Goal: Information Seeking & Learning: Check status

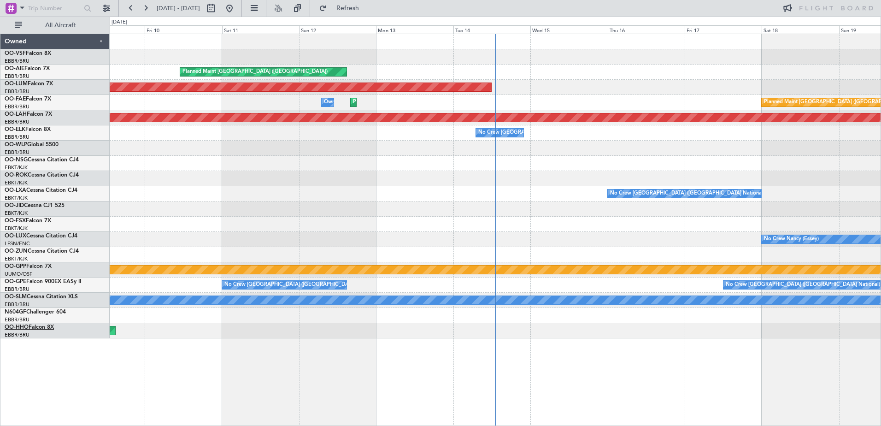
click at [24, 327] on span "OO-HHO" at bounding box center [17, 328] width 24 height 6
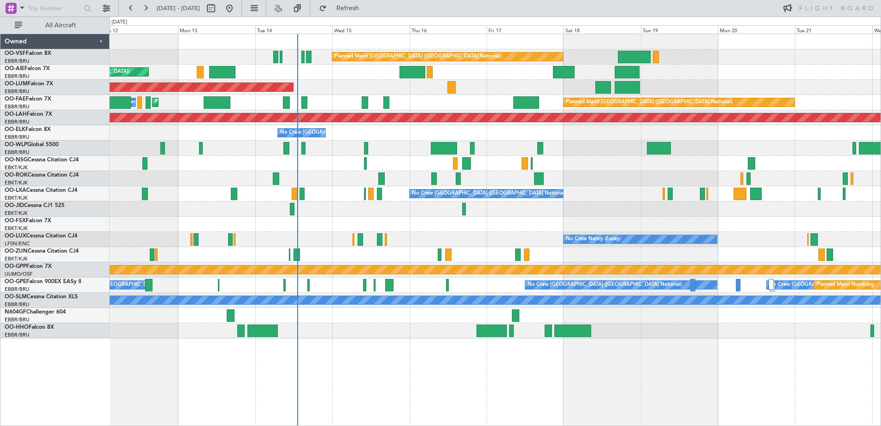
click at [395, 352] on div "Planned Maint [GEOGRAPHIC_DATA] ([GEOGRAPHIC_DATA] National) Planned Maint [GEO…" at bounding box center [496, 230] width 772 height 392
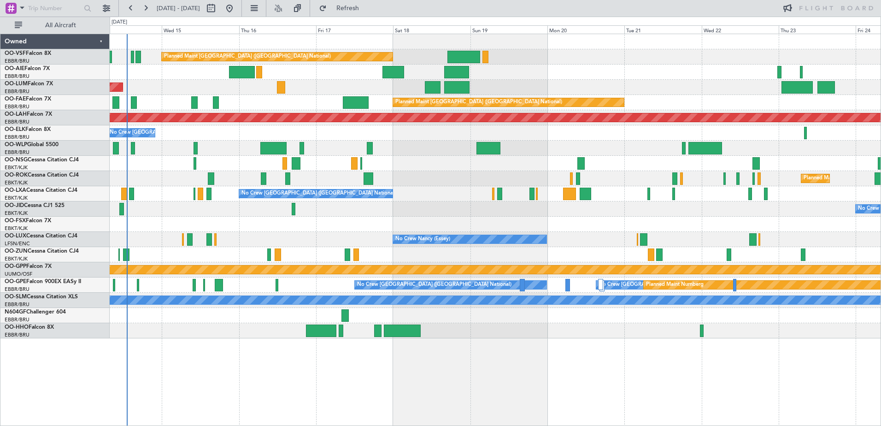
click at [324, 358] on div "Planned Maint [GEOGRAPHIC_DATA] ([GEOGRAPHIC_DATA] National) Planned Maint [GEO…" at bounding box center [496, 230] width 772 height 392
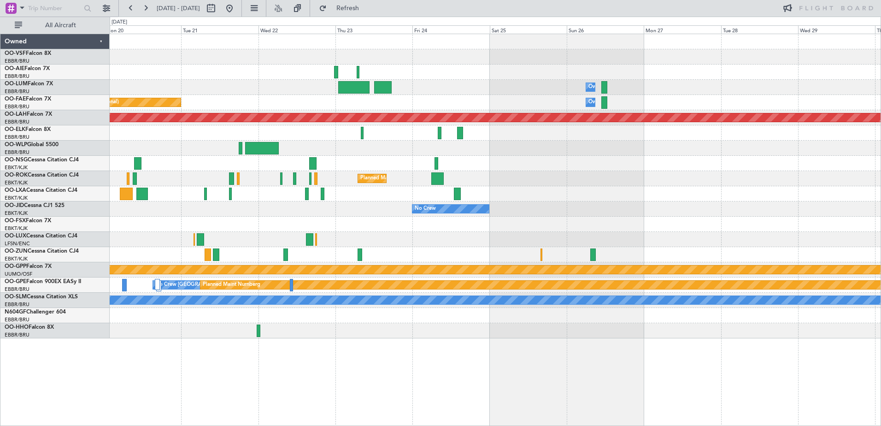
click at [395, 390] on div "Planned Maint [GEOGRAPHIC_DATA] ([GEOGRAPHIC_DATA] National) Owner [GEOGRAPHIC_…" at bounding box center [496, 230] width 772 height 392
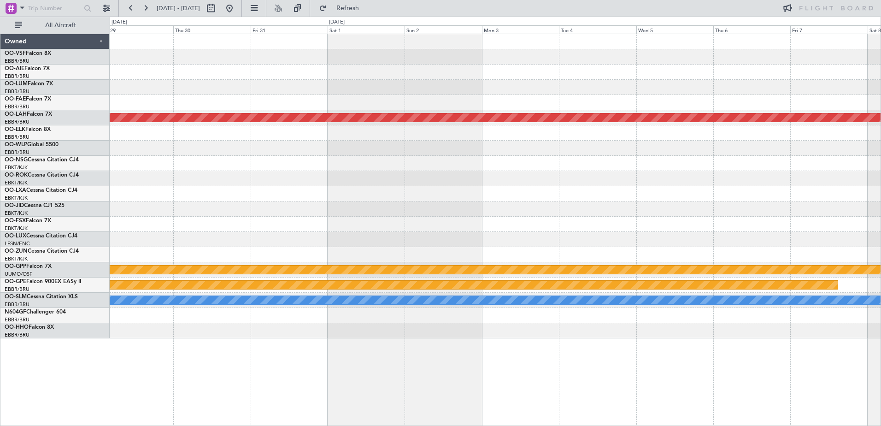
click at [390, 399] on div "Planned Maint [PERSON_NAME]-[GEOGRAPHIC_DATA][PERSON_NAME] ([GEOGRAPHIC_DATA][P…" at bounding box center [496, 230] width 772 height 392
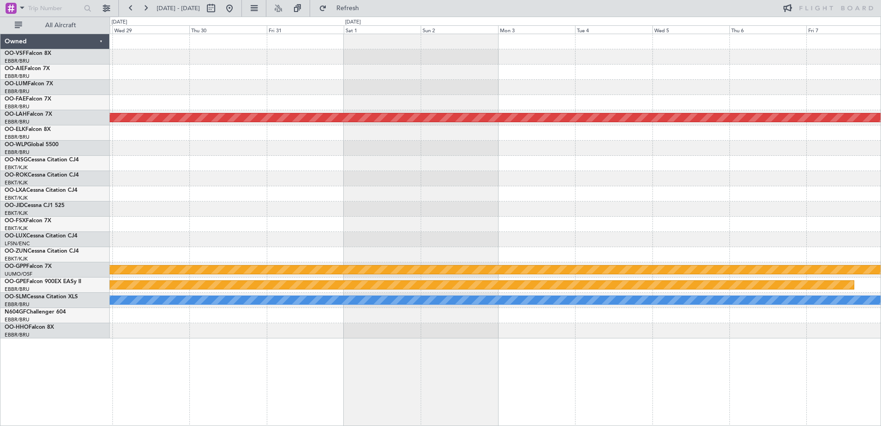
click at [459, 389] on div "Planned Maint [PERSON_NAME]-[GEOGRAPHIC_DATA][PERSON_NAME] ([GEOGRAPHIC_DATA][P…" at bounding box center [496, 230] width 772 height 392
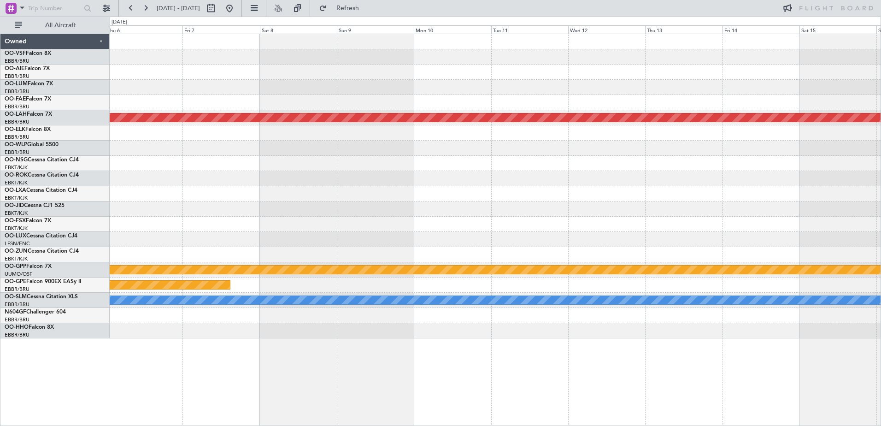
click at [439, 388] on div "Planned Maint [PERSON_NAME]-[GEOGRAPHIC_DATA][PERSON_NAME] ([GEOGRAPHIC_DATA][P…" at bounding box center [496, 230] width 772 height 392
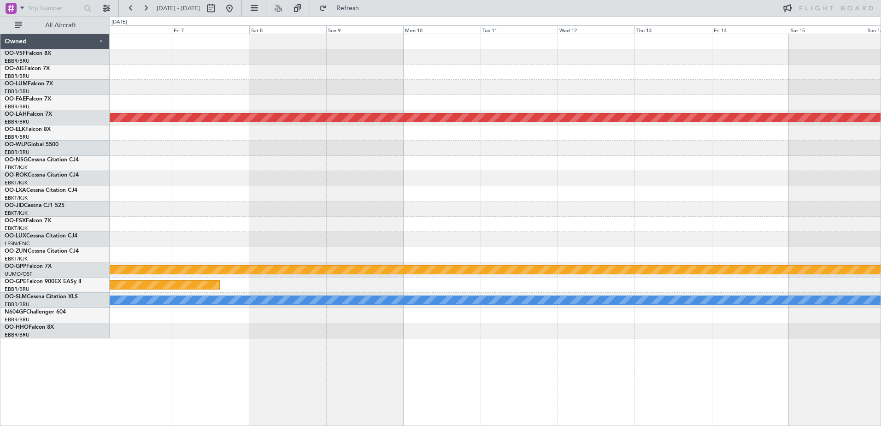
click at [464, 350] on div "Planned Maint [PERSON_NAME]-[GEOGRAPHIC_DATA][PERSON_NAME] ([GEOGRAPHIC_DATA][P…" at bounding box center [496, 230] width 772 height 392
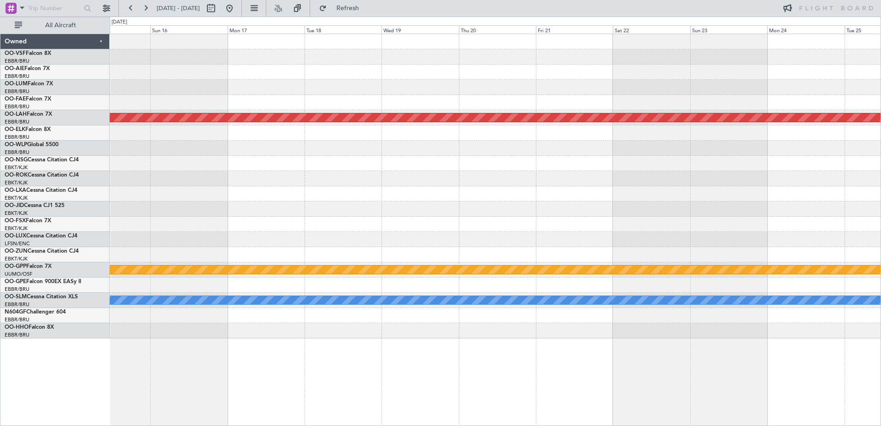
click at [390, 338] on div "Planned Maint [PERSON_NAME]-[GEOGRAPHIC_DATA][PERSON_NAME] ([GEOGRAPHIC_DATA][P…" at bounding box center [496, 230] width 772 height 392
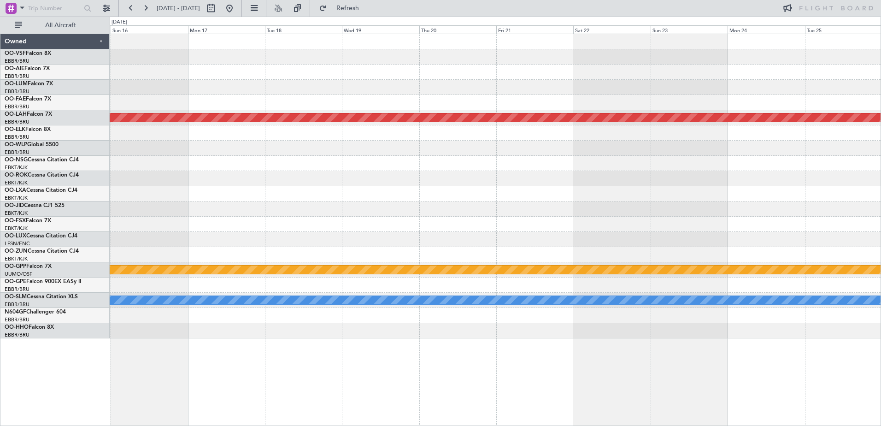
click at [449, 329] on div "Planned Maint [PERSON_NAME]-[GEOGRAPHIC_DATA][PERSON_NAME] ([GEOGRAPHIC_DATA][P…" at bounding box center [496, 230] width 772 height 392
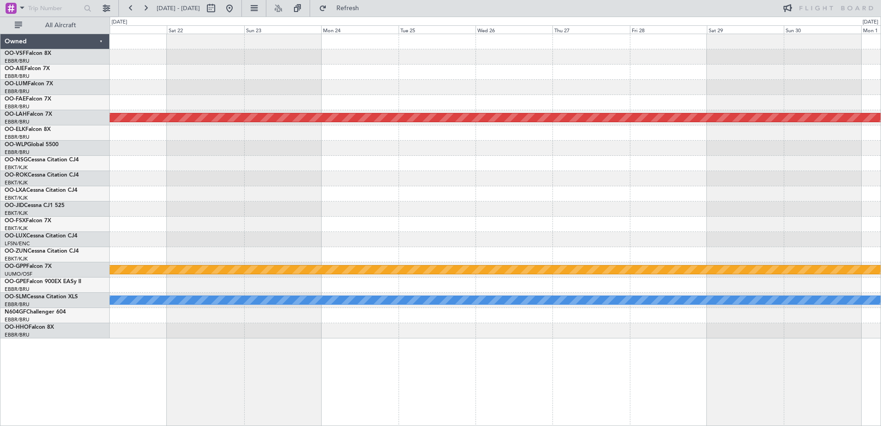
click at [442, 350] on div "Planned Maint [PERSON_NAME]-[GEOGRAPHIC_DATA][PERSON_NAME] ([GEOGRAPHIC_DATA][P…" at bounding box center [496, 230] width 772 height 392
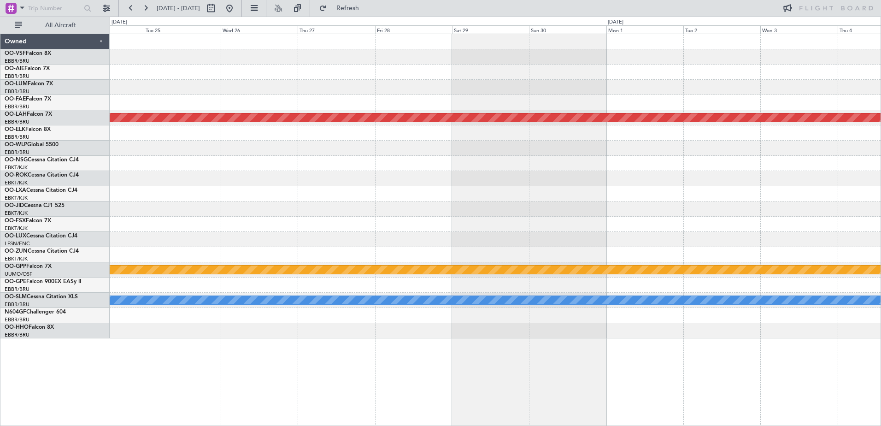
click at [371, 367] on div "Planned Maint [PERSON_NAME]-[GEOGRAPHIC_DATA][PERSON_NAME] ([GEOGRAPHIC_DATA][P…" at bounding box center [496, 230] width 772 height 392
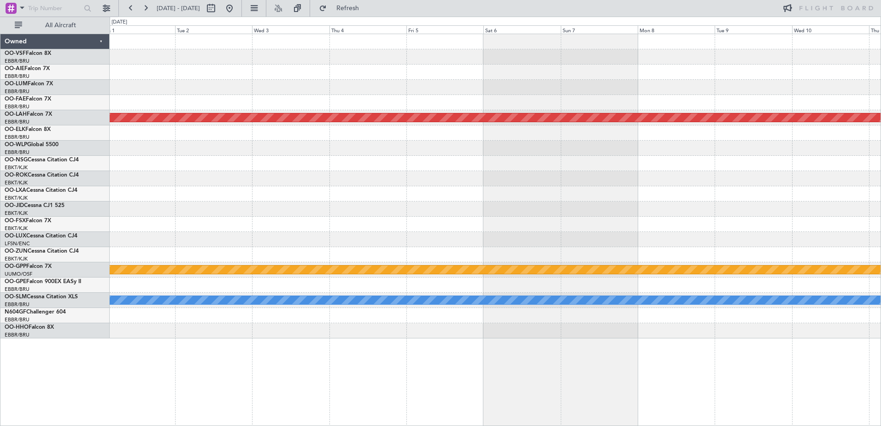
click at [427, 381] on div "Planned Maint [PERSON_NAME]-[GEOGRAPHIC_DATA][PERSON_NAME] ([GEOGRAPHIC_DATA][P…" at bounding box center [496, 230] width 772 height 392
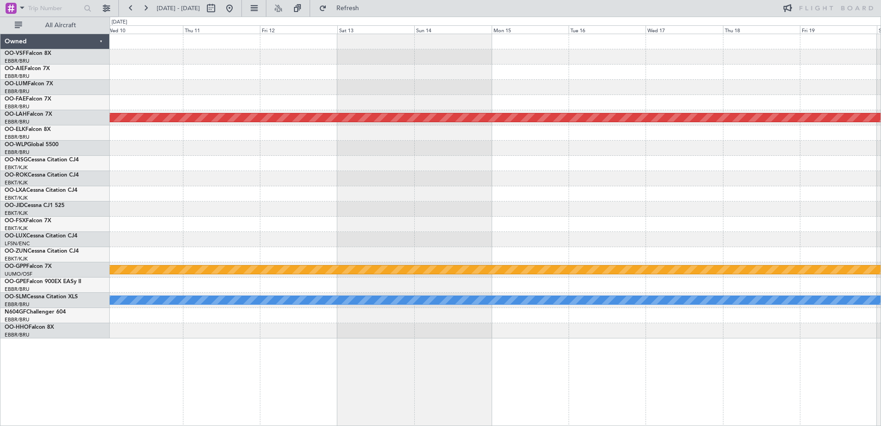
click at [435, 376] on div "Planned Maint [PERSON_NAME]-[GEOGRAPHIC_DATA][PERSON_NAME] ([GEOGRAPHIC_DATA][P…" at bounding box center [496, 230] width 772 height 392
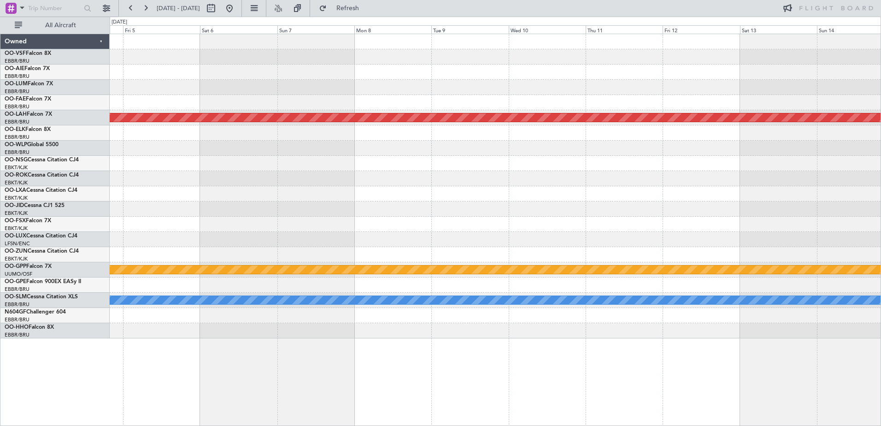
click at [831, 401] on div "Planned Maint [PERSON_NAME]-[GEOGRAPHIC_DATA][PERSON_NAME] ([GEOGRAPHIC_DATA][P…" at bounding box center [496, 230] width 772 height 392
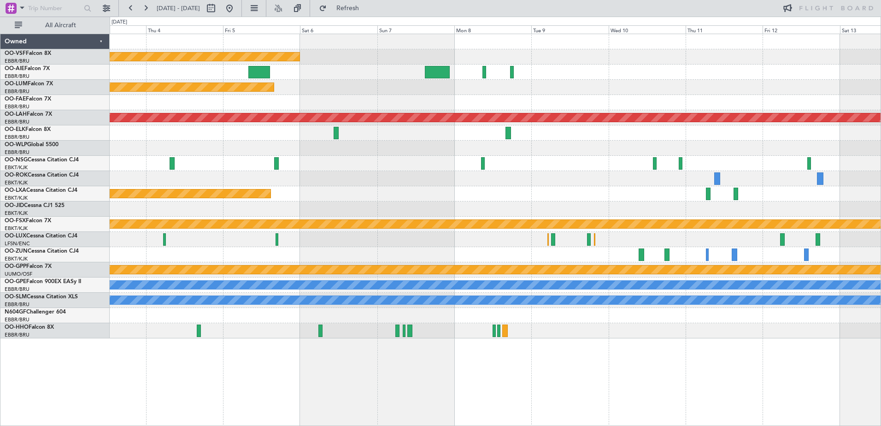
click at [344, 320] on div at bounding box center [495, 315] width 771 height 15
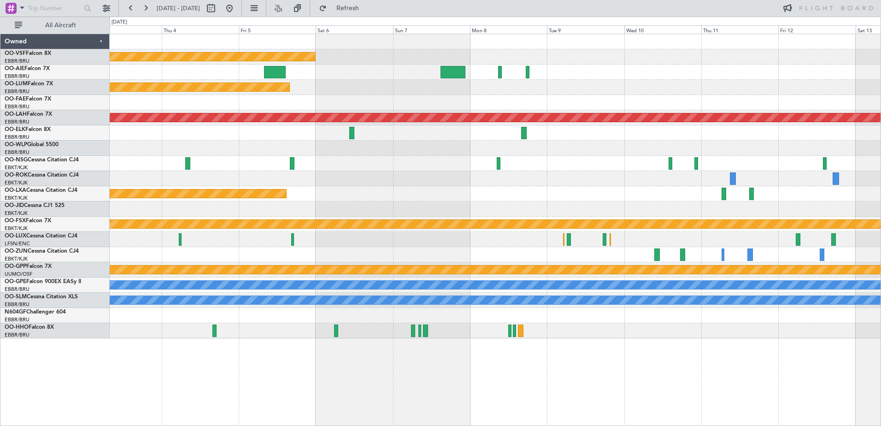
click at [456, 396] on div "Planned Maint Geneva (Cointrin) Planned Maint [GEOGRAPHIC_DATA]-[GEOGRAPHIC_DAT…" at bounding box center [496, 230] width 772 height 392
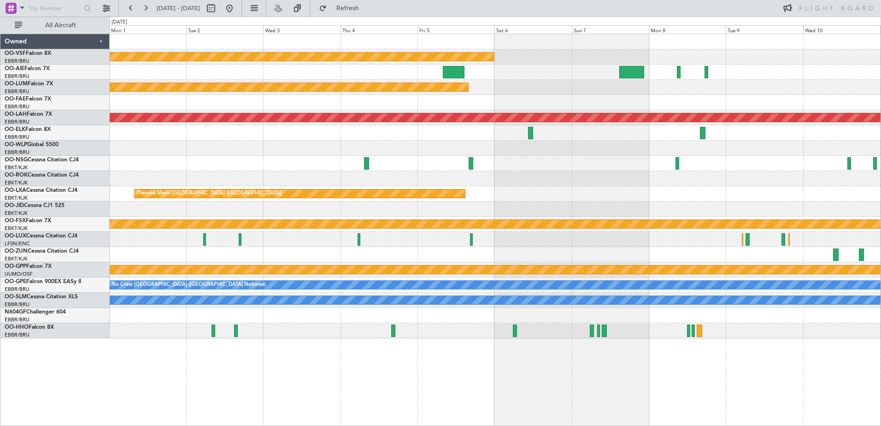
click at [687, 388] on div "Planned Maint Geneva (Cointrin) Planned Maint [GEOGRAPHIC_DATA]-[GEOGRAPHIC_DAT…" at bounding box center [496, 230] width 772 height 392
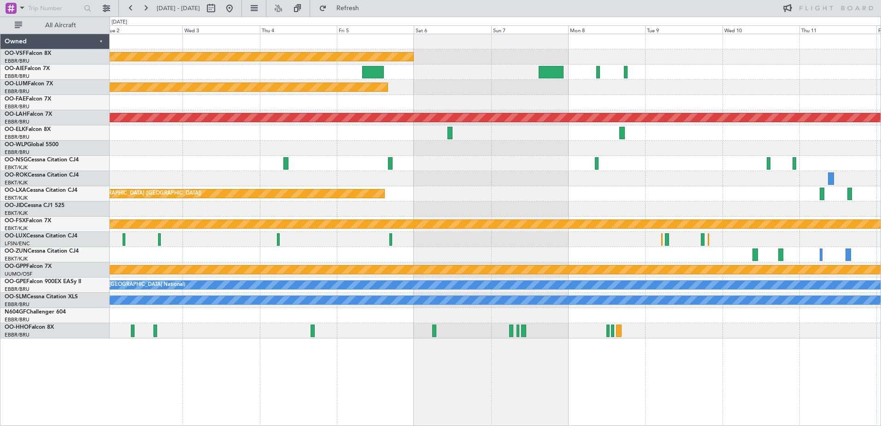
click at [390, 357] on div "Planned Maint Geneva (Cointrin) Planned Maint [GEOGRAPHIC_DATA]-[GEOGRAPHIC_DAT…" at bounding box center [496, 230] width 772 height 392
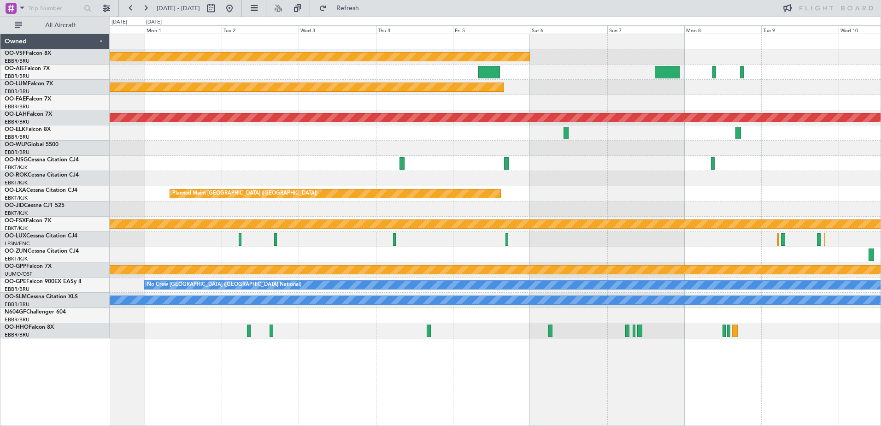
click at [322, 369] on div "Planned Maint Geneva (Cointrin) Planned Maint [GEOGRAPHIC_DATA]-[GEOGRAPHIC_DAT…" at bounding box center [496, 230] width 772 height 392
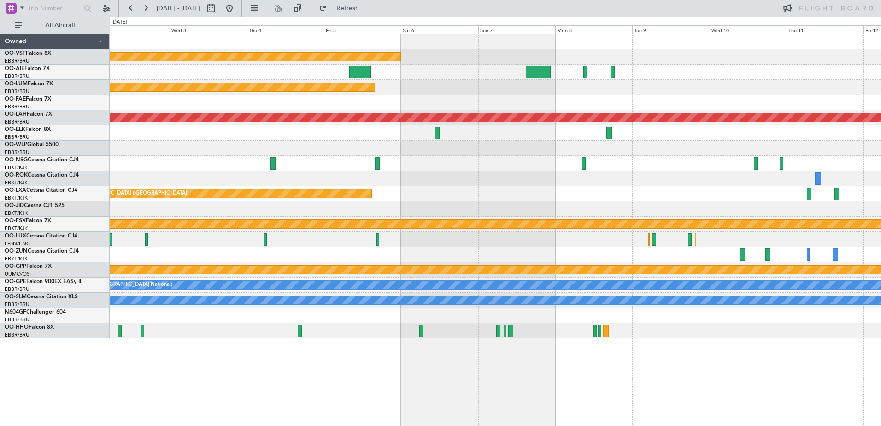
click at [219, 365] on div "Planned Maint Geneva (Cointrin) Planned Maint [GEOGRAPHIC_DATA]-[GEOGRAPHIC_DAT…" at bounding box center [496, 230] width 772 height 392
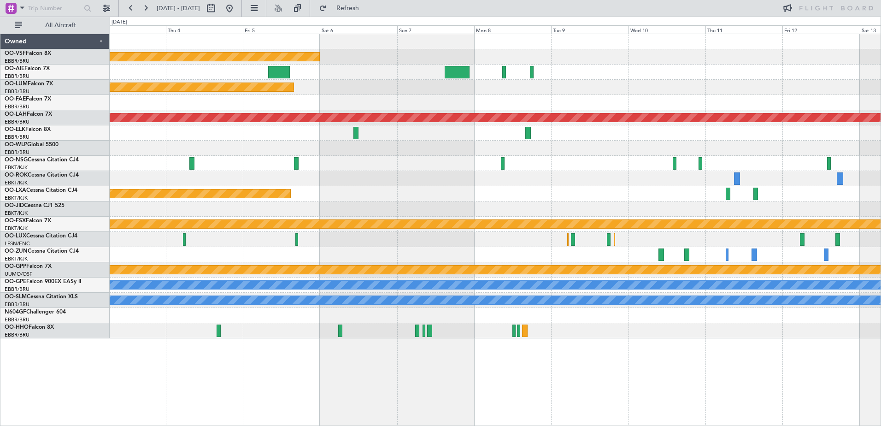
click at [342, 371] on div "Planned Maint Geneva (Cointrin) Planned Maint [GEOGRAPHIC_DATA]-[GEOGRAPHIC_DAT…" at bounding box center [496, 230] width 772 height 392
click at [345, 370] on div "Planned Maint Geneva (Cointrin) Planned Maint [GEOGRAPHIC_DATA]-[GEOGRAPHIC_DAT…" at bounding box center [496, 230] width 772 height 392
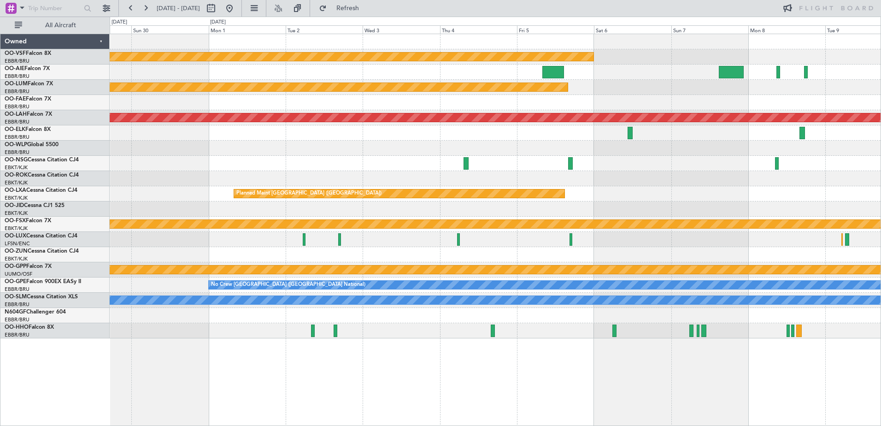
click at [479, 351] on div "Planned Maint Geneva (Cointrin) Planned Maint [GEOGRAPHIC_DATA]-[GEOGRAPHIC_DAT…" at bounding box center [496, 230] width 772 height 392
click at [668, 347] on div "Planned Maint Geneva (Cointrin) Planned Maint [GEOGRAPHIC_DATA]-[GEOGRAPHIC_DAT…" at bounding box center [496, 230] width 772 height 392
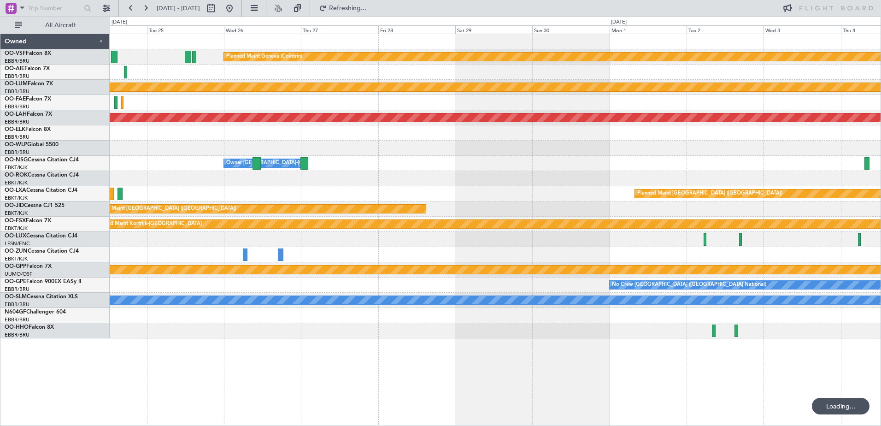
click at [698, 352] on div "Planned Maint Geneva (Cointrin) Planned Maint [GEOGRAPHIC_DATA]-[GEOGRAPHIC_DAT…" at bounding box center [496, 230] width 772 height 392
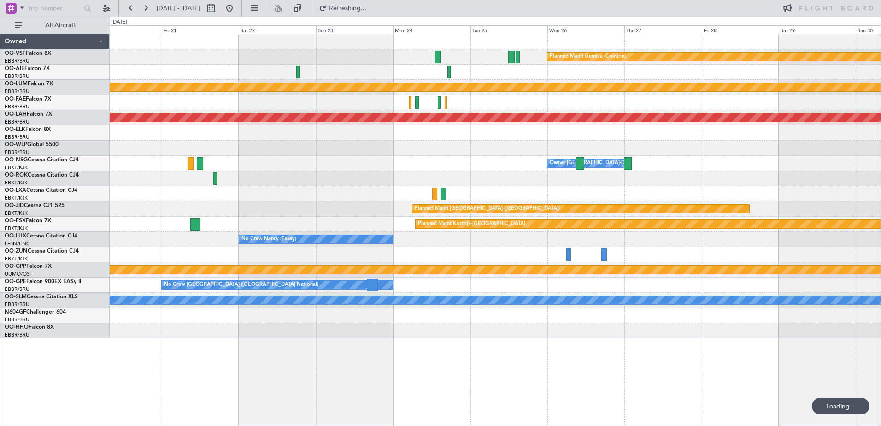
click at [136, 349] on div "Planned Maint Geneva (Cointrin) Planned Maint [GEOGRAPHIC_DATA]-[GEOGRAPHIC_DAT…" at bounding box center [496, 230] width 772 height 392
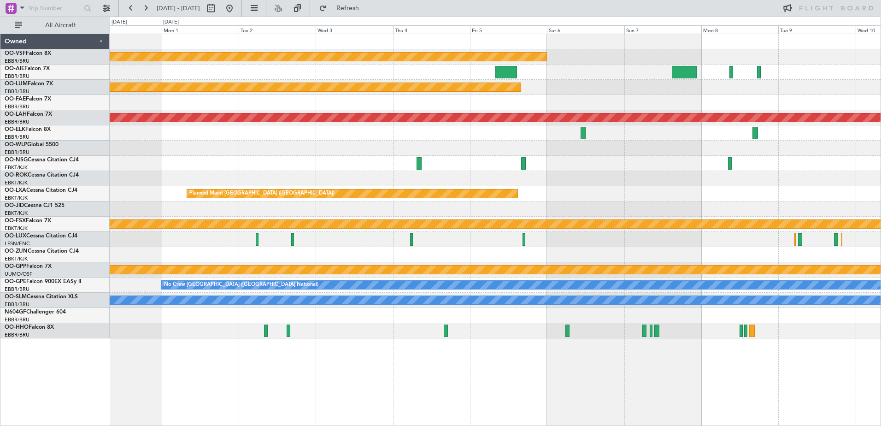
click at [353, 331] on div at bounding box center [495, 330] width 771 height 15
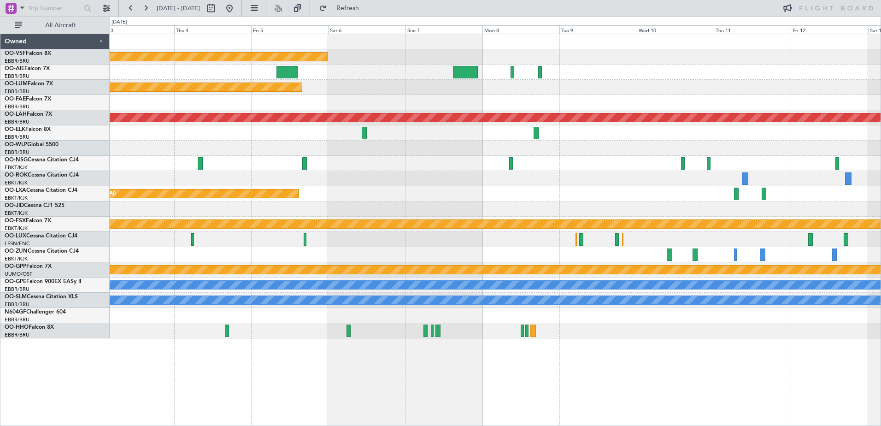
click at [285, 332] on div at bounding box center [495, 330] width 771 height 15
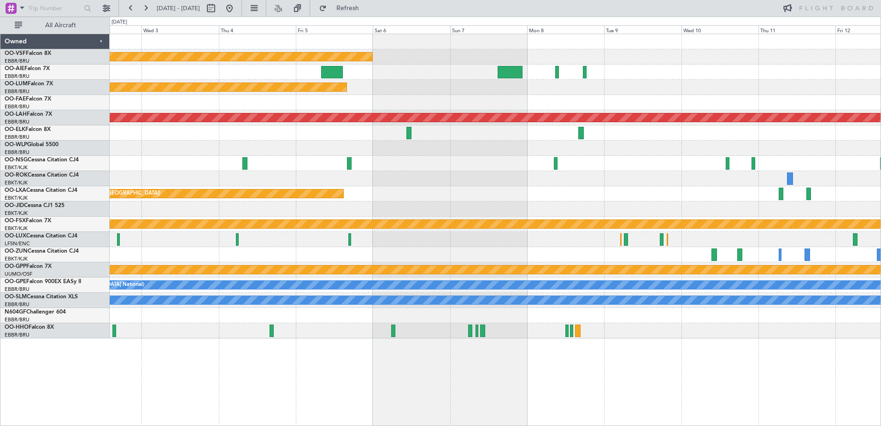
click at [626, 366] on div "Planned Maint Geneva (Cointrin) Planned Maint [GEOGRAPHIC_DATA]-[GEOGRAPHIC_DAT…" at bounding box center [496, 230] width 772 height 392
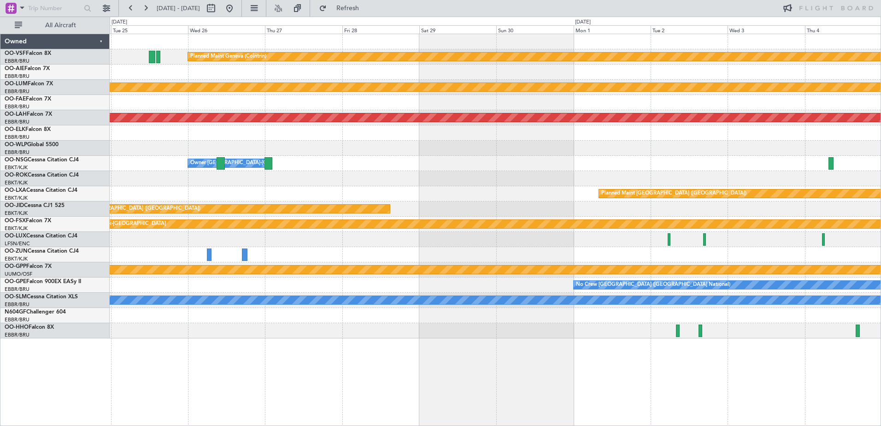
click at [746, 372] on div "Planned Maint Geneva (Cointrin) Planned Maint [GEOGRAPHIC_DATA]-[GEOGRAPHIC_DAT…" at bounding box center [496, 230] width 772 height 392
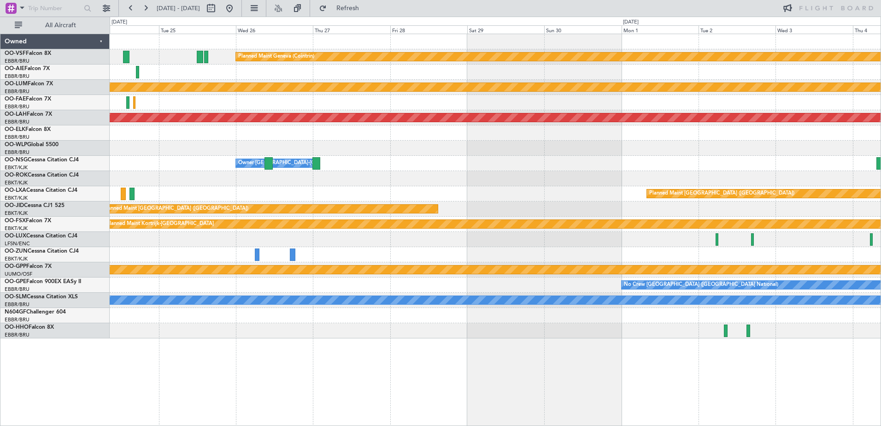
click at [767, 372] on div "Planned Maint Geneva (Cointrin) Planned Maint [GEOGRAPHIC_DATA]-[GEOGRAPHIC_DAT…" at bounding box center [496, 230] width 772 height 392
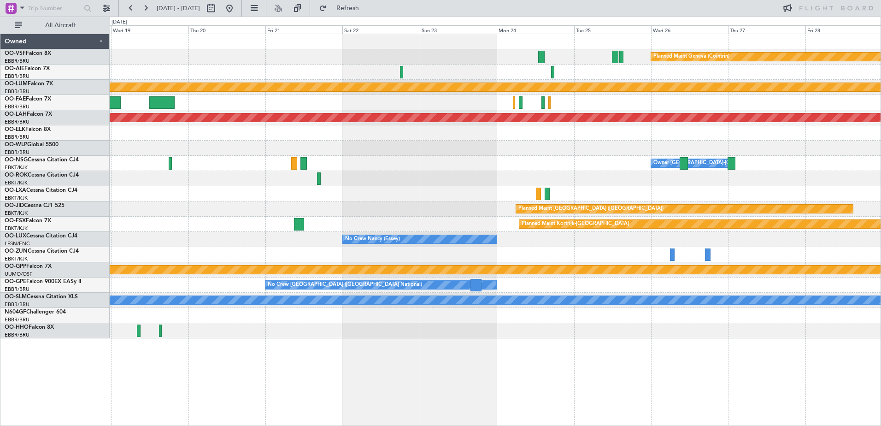
click at [836, 372] on div "Planned Maint Geneva (Cointrin) Planned Maint [GEOGRAPHIC_DATA]-[GEOGRAPHIC_DAT…" at bounding box center [496, 230] width 772 height 392
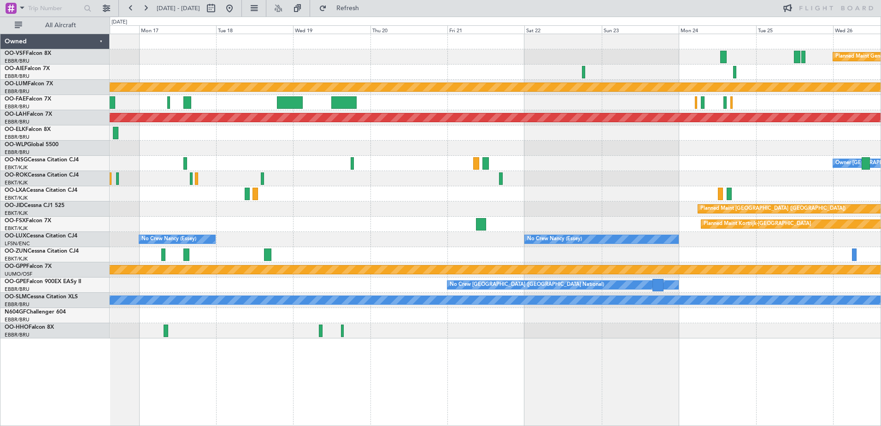
click at [313, 372] on div "Planned Maint Geneva (Cointrin) Planned Maint [GEOGRAPHIC_DATA]-[GEOGRAPHIC_DAT…" at bounding box center [496, 230] width 772 height 392
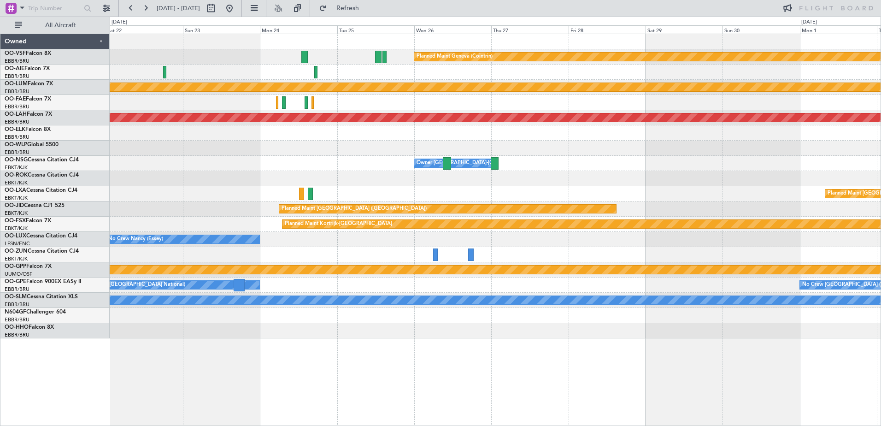
click at [614, 372] on div "Planned Maint Geneva (Cointrin) Planned Maint [GEOGRAPHIC_DATA]-[GEOGRAPHIC_DAT…" at bounding box center [496, 230] width 772 height 392
